Goal: Navigation & Orientation: Find specific page/section

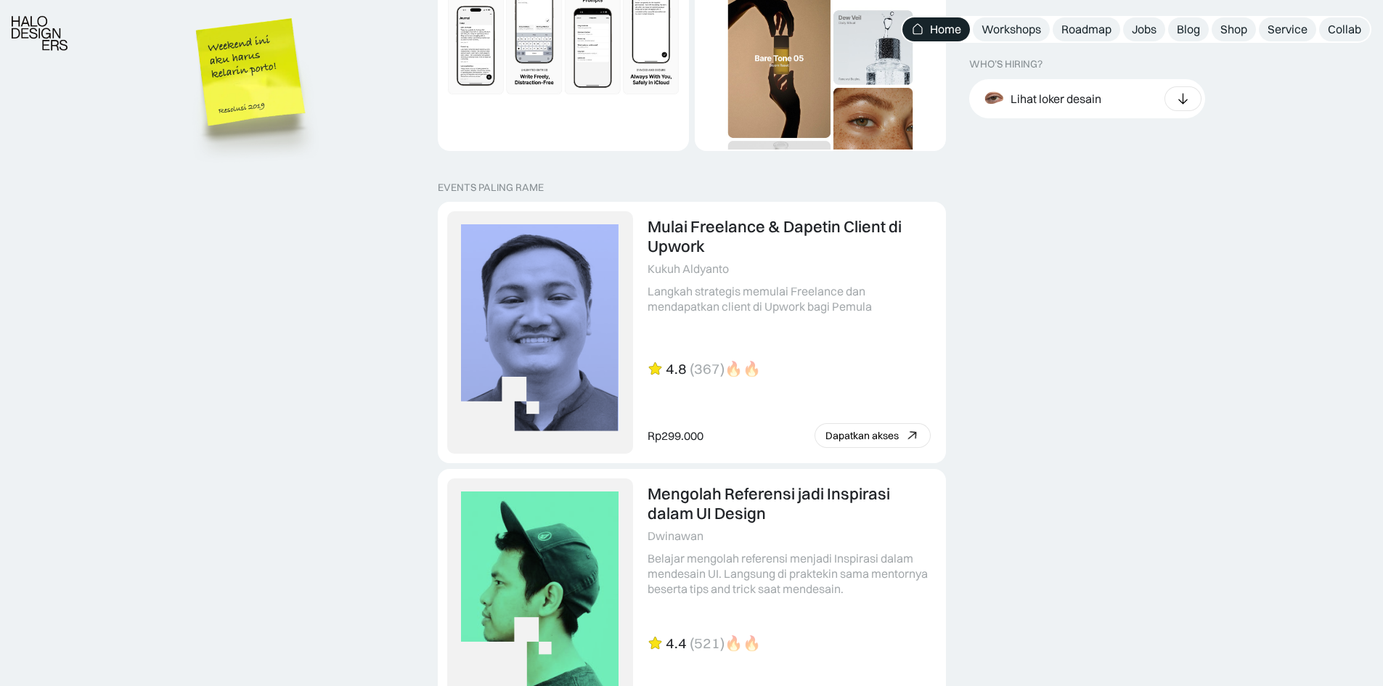
scroll to position [3050, 0]
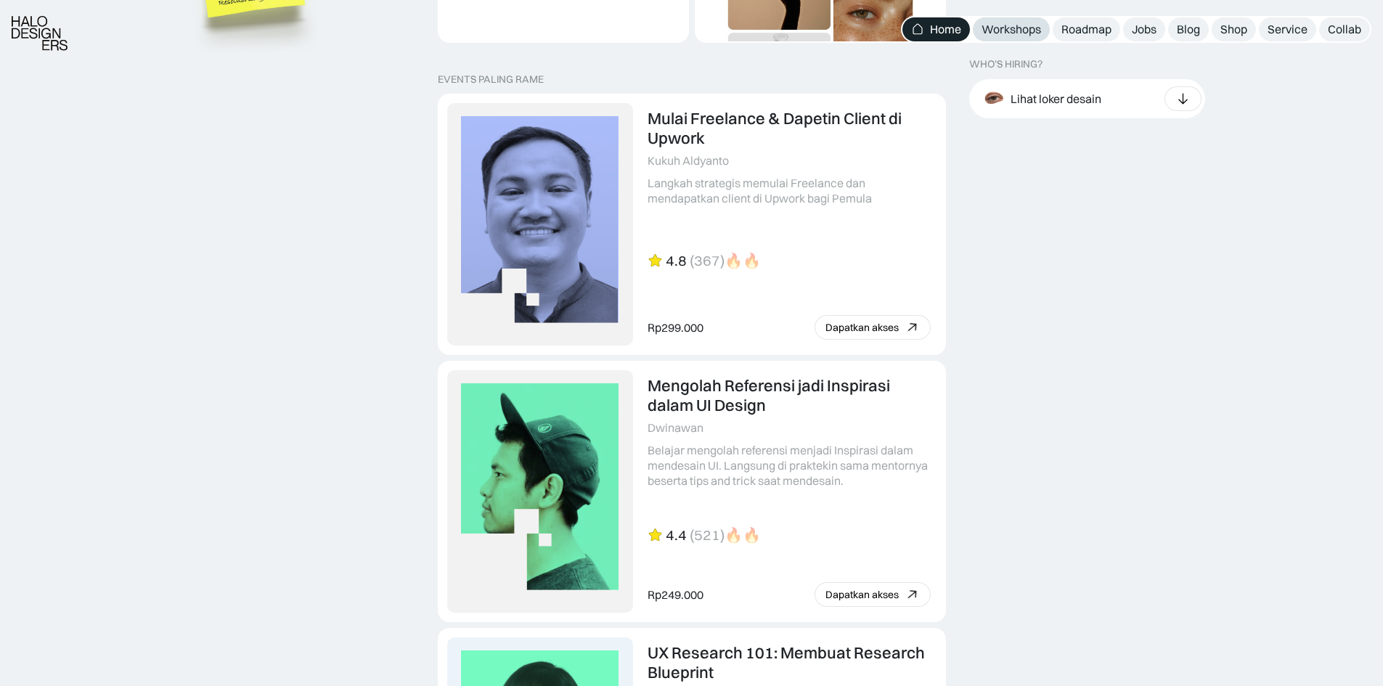
click at [1031, 28] on div "Workshops" at bounding box center [1012, 29] width 60 height 15
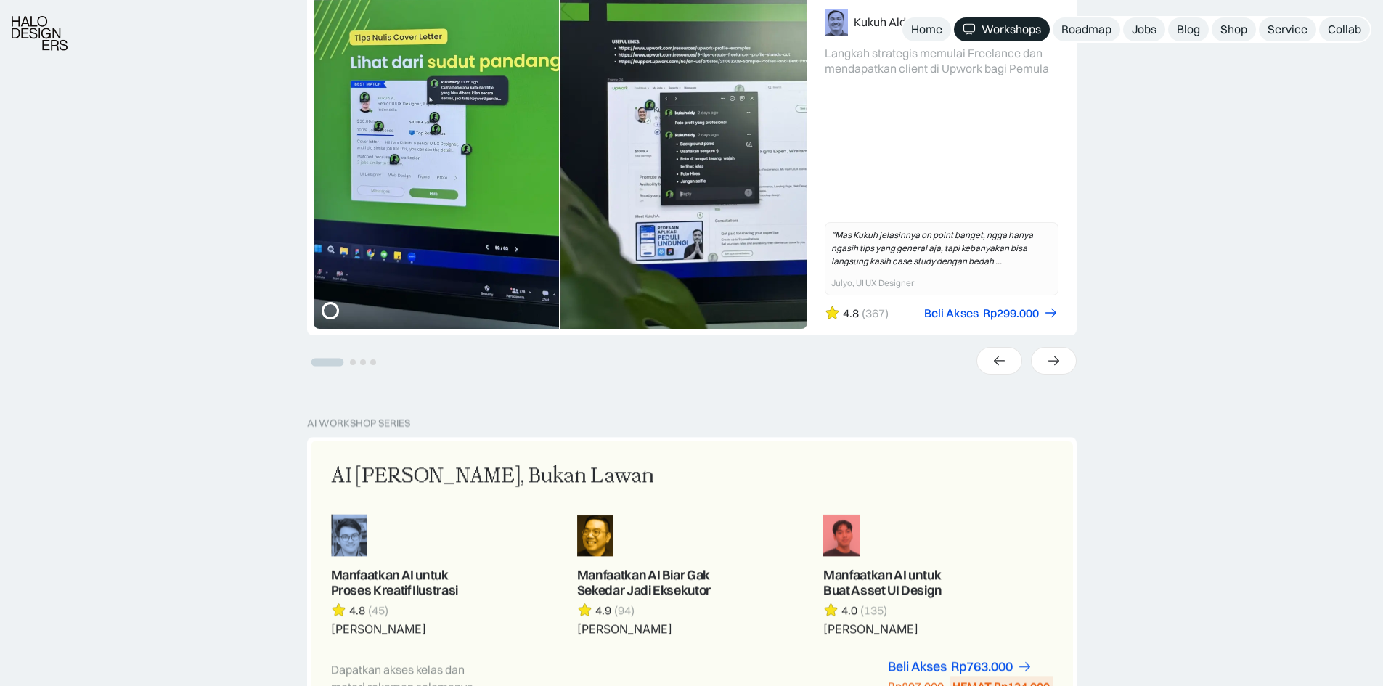
scroll to position [581, 0]
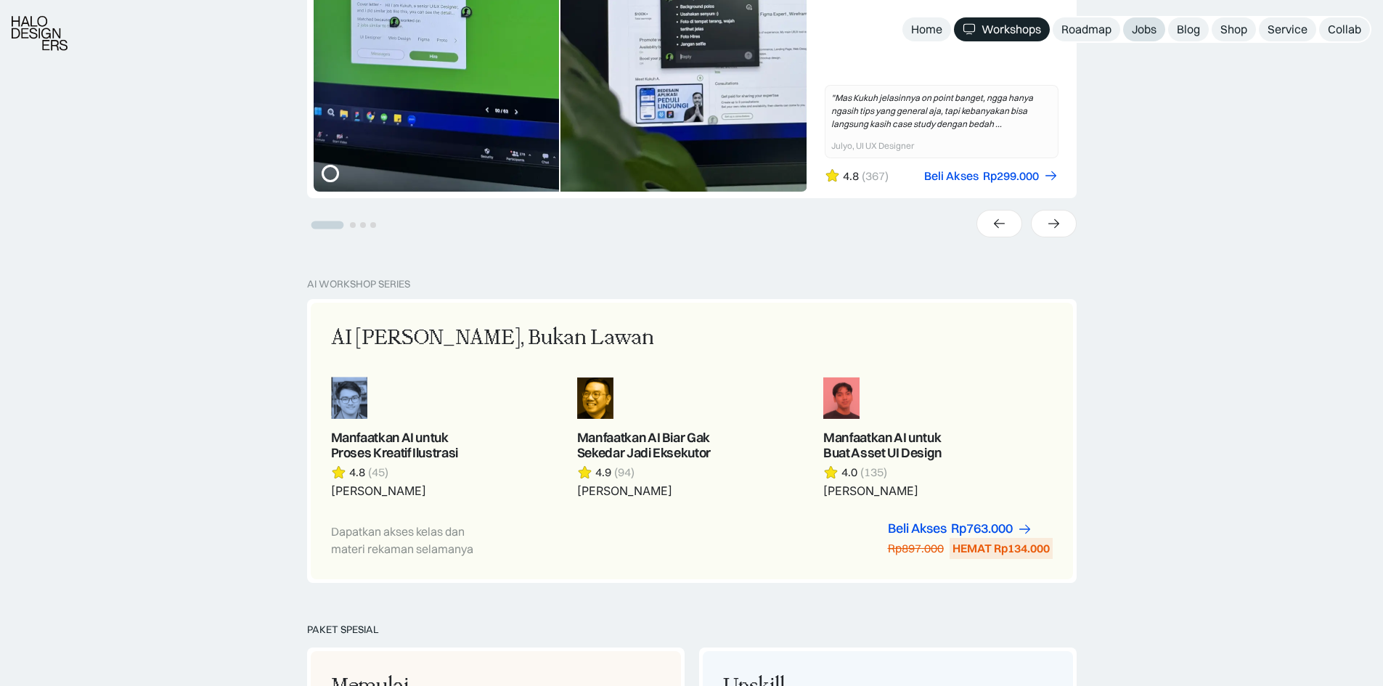
click at [1146, 30] on div "Jobs" at bounding box center [1144, 29] width 25 height 15
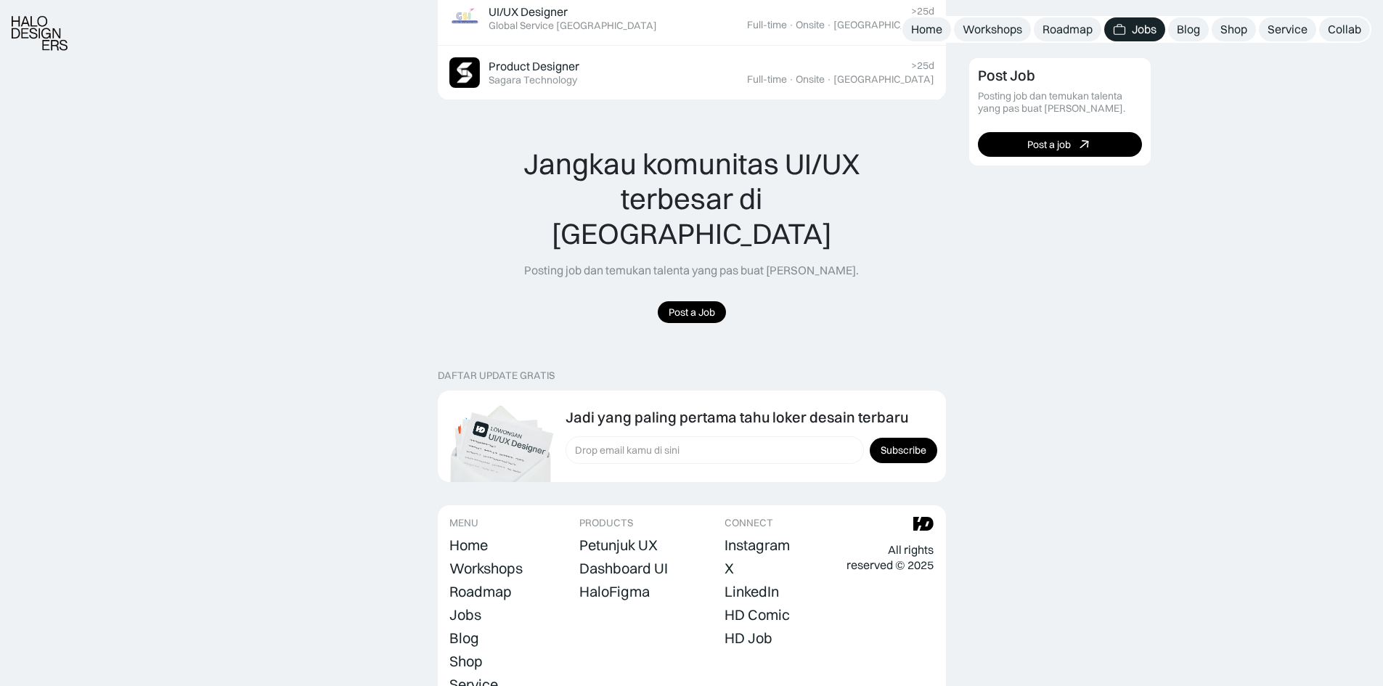
scroll to position [1057, 0]
